Goal: Navigation & Orientation: Find specific page/section

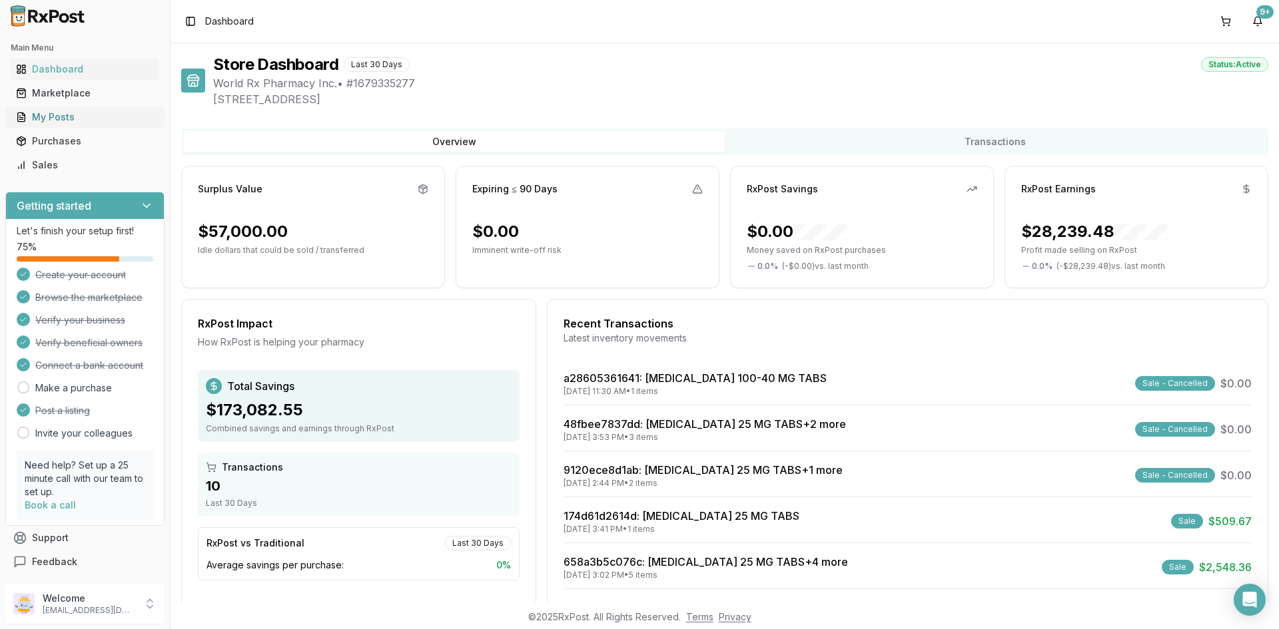
drag, startPoint x: 69, startPoint y: 122, endPoint x: 81, endPoint y: 119, distance: 12.3
click at [71, 122] on div "My Posts" at bounding box center [85, 117] width 138 height 13
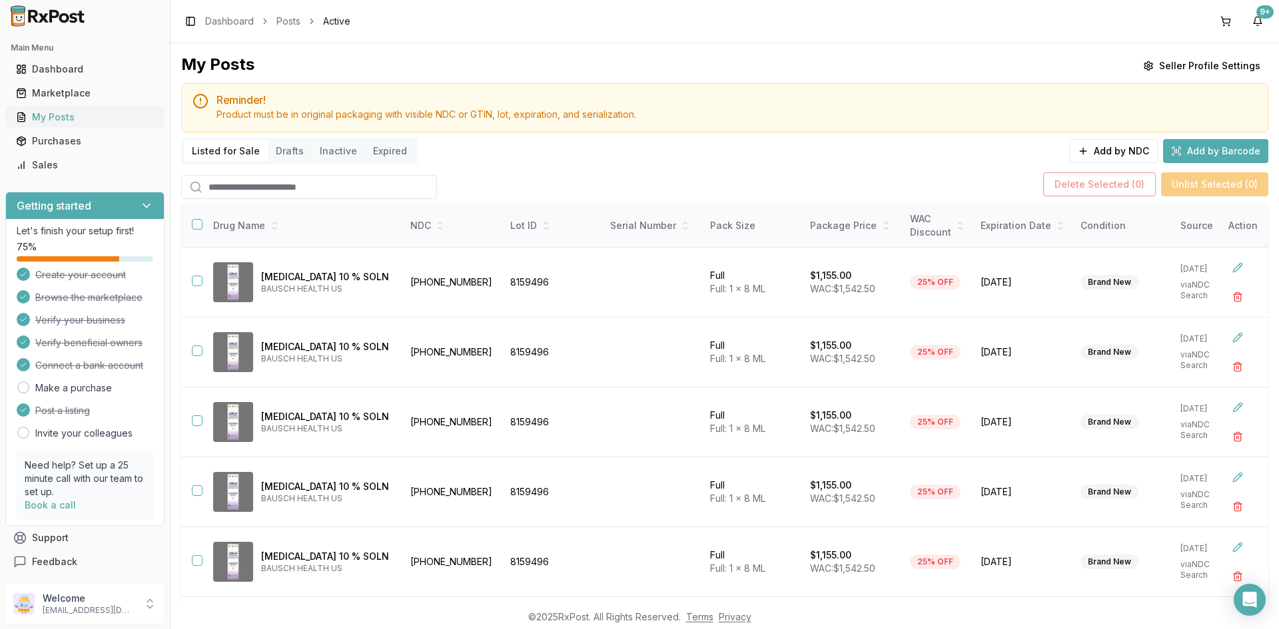
click at [66, 119] on div "My Posts" at bounding box center [85, 117] width 138 height 13
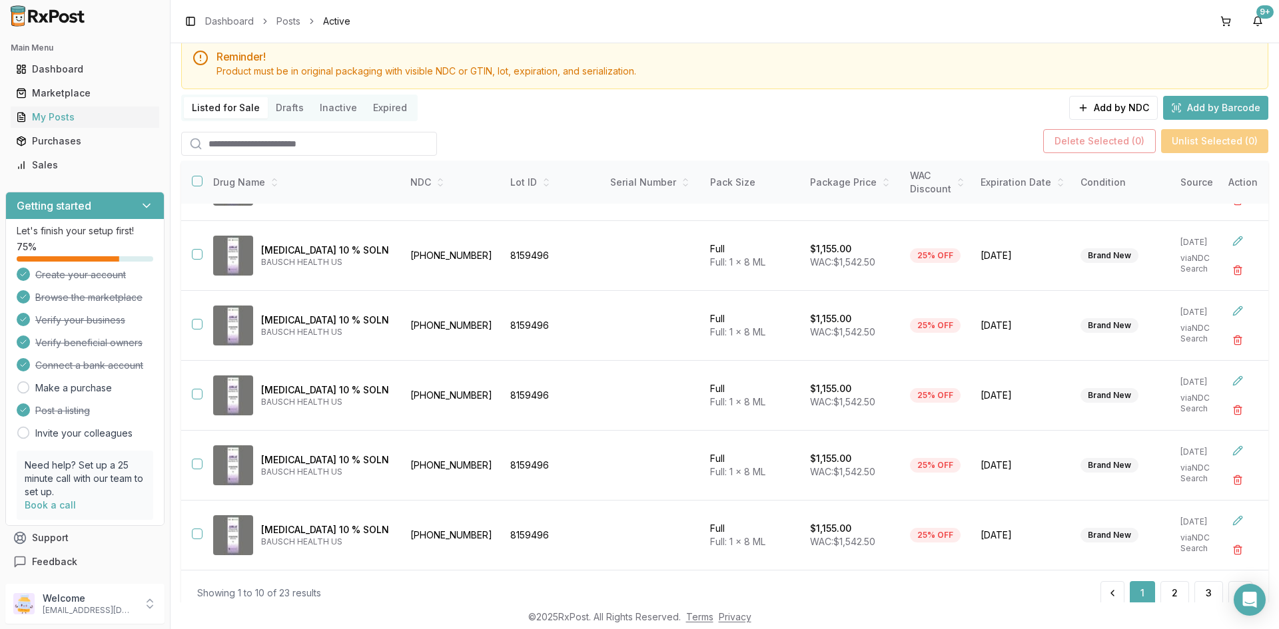
scroll to position [89, 0]
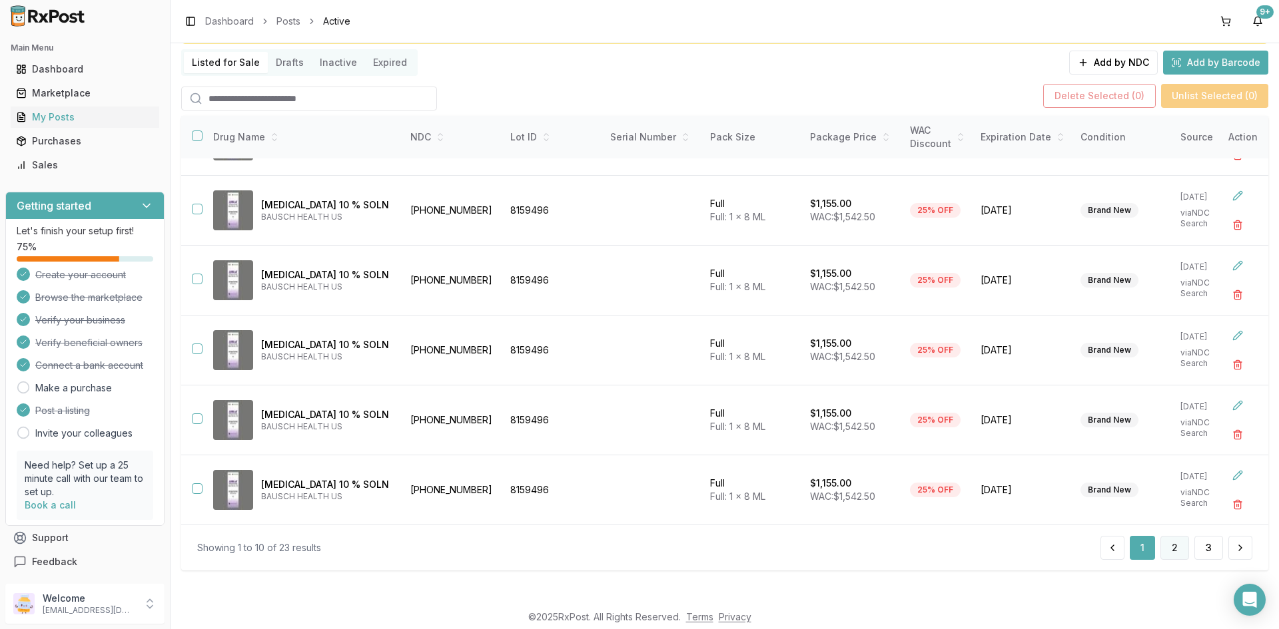
click at [1169, 556] on button "2" at bounding box center [1174, 548] width 29 height 24
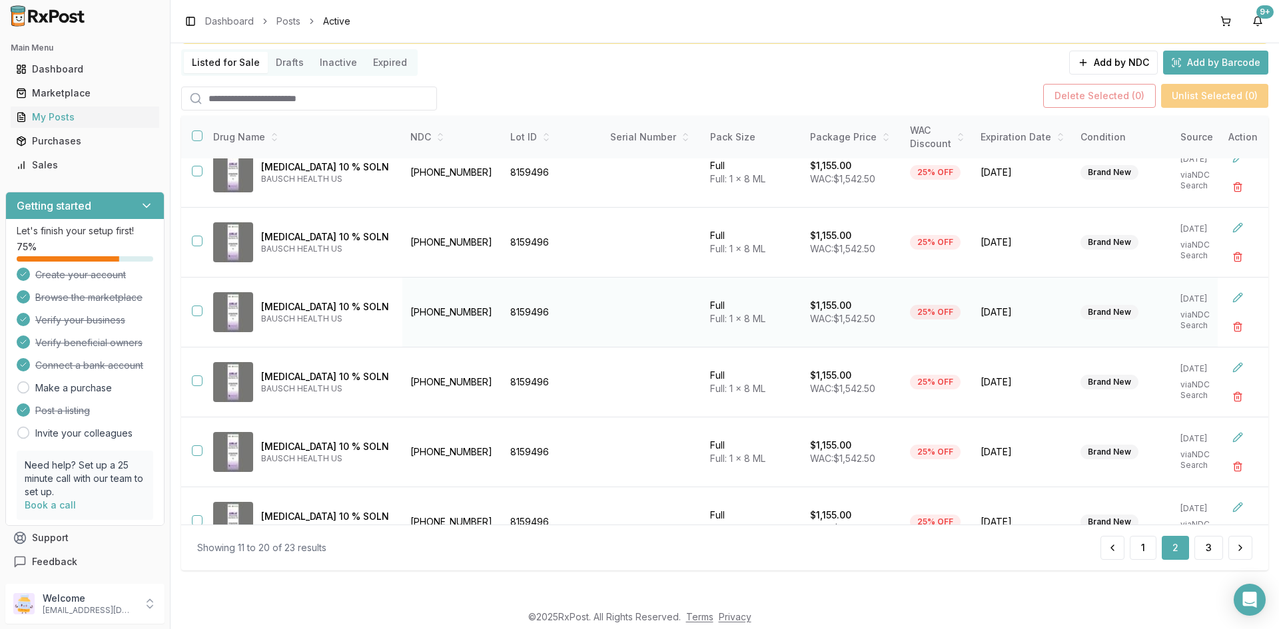
scroll to position [5, 0]
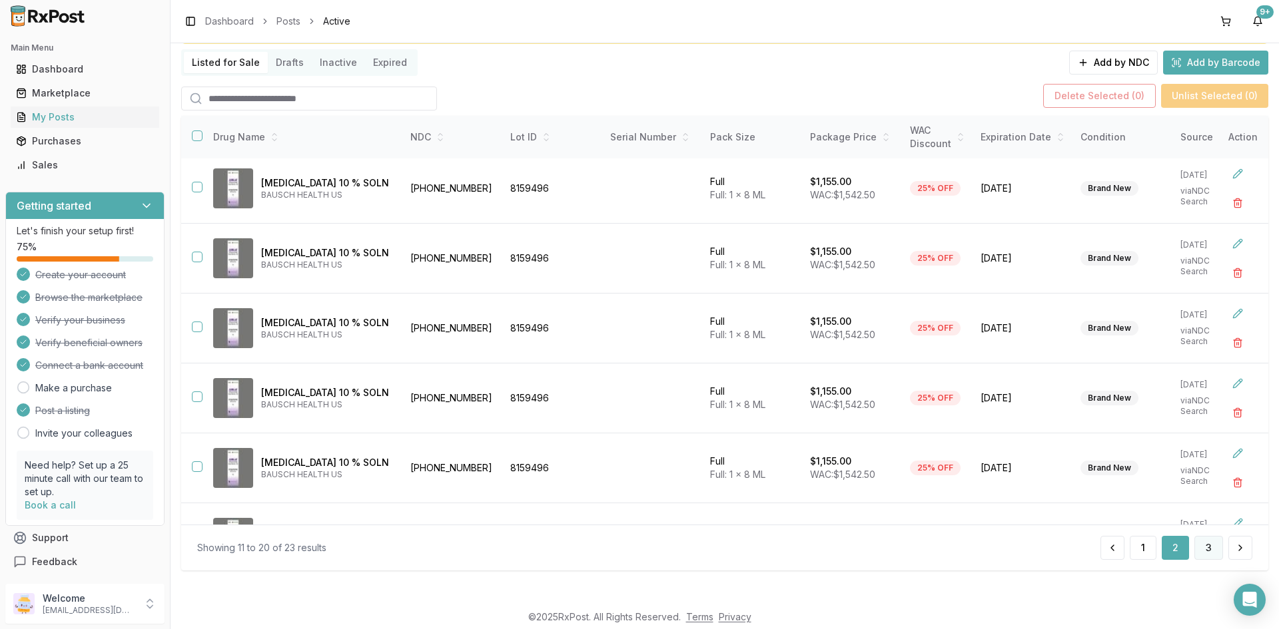
click at [1205, 550] on button "3" at bounding box center [1208, 548] width 29 height 24
